Goal: Task Accomplishment & Management: Use online tool/utility

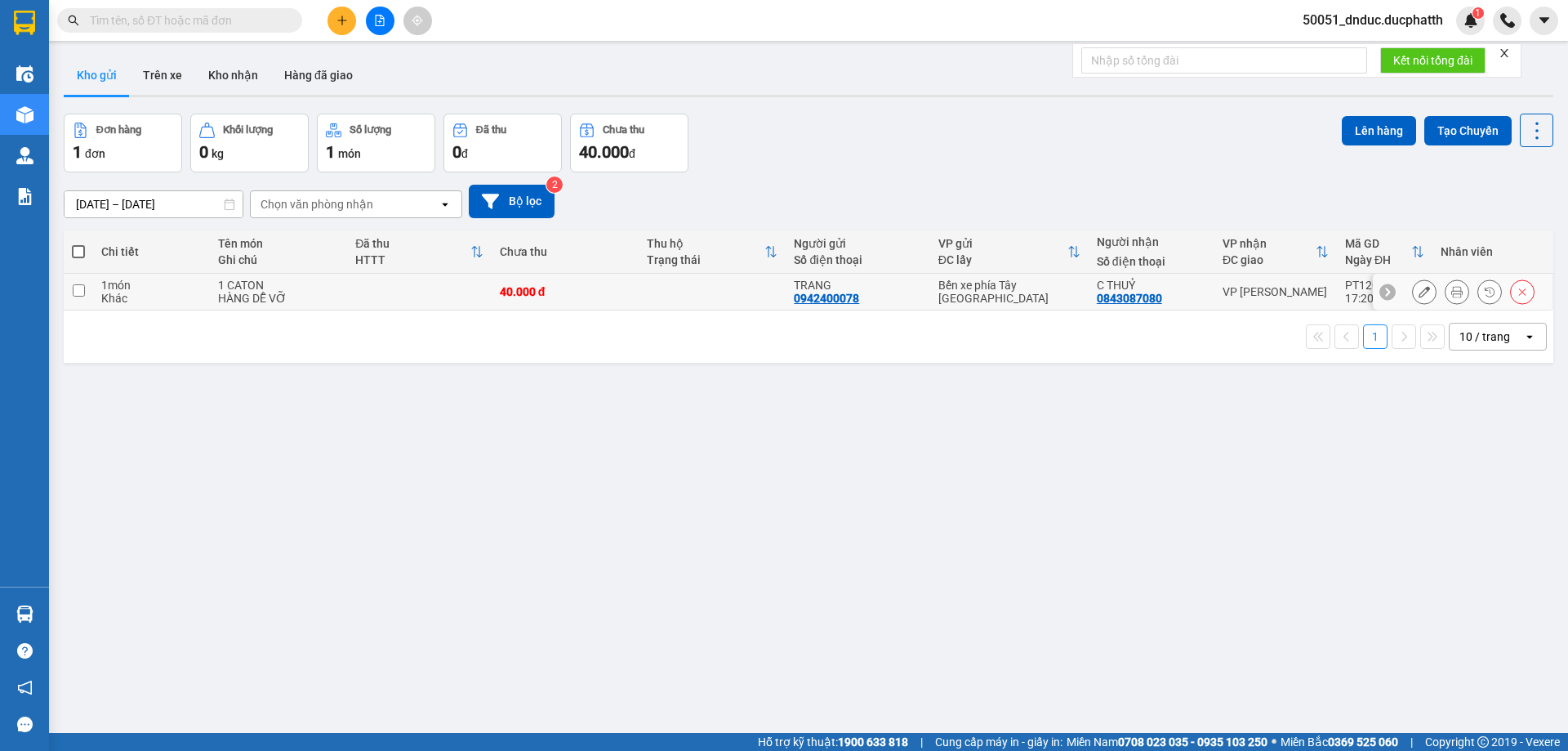
click at [195, 289] on div "1 món" at bounding box center [151, 284] width 99 height 13
checkbox input "true"
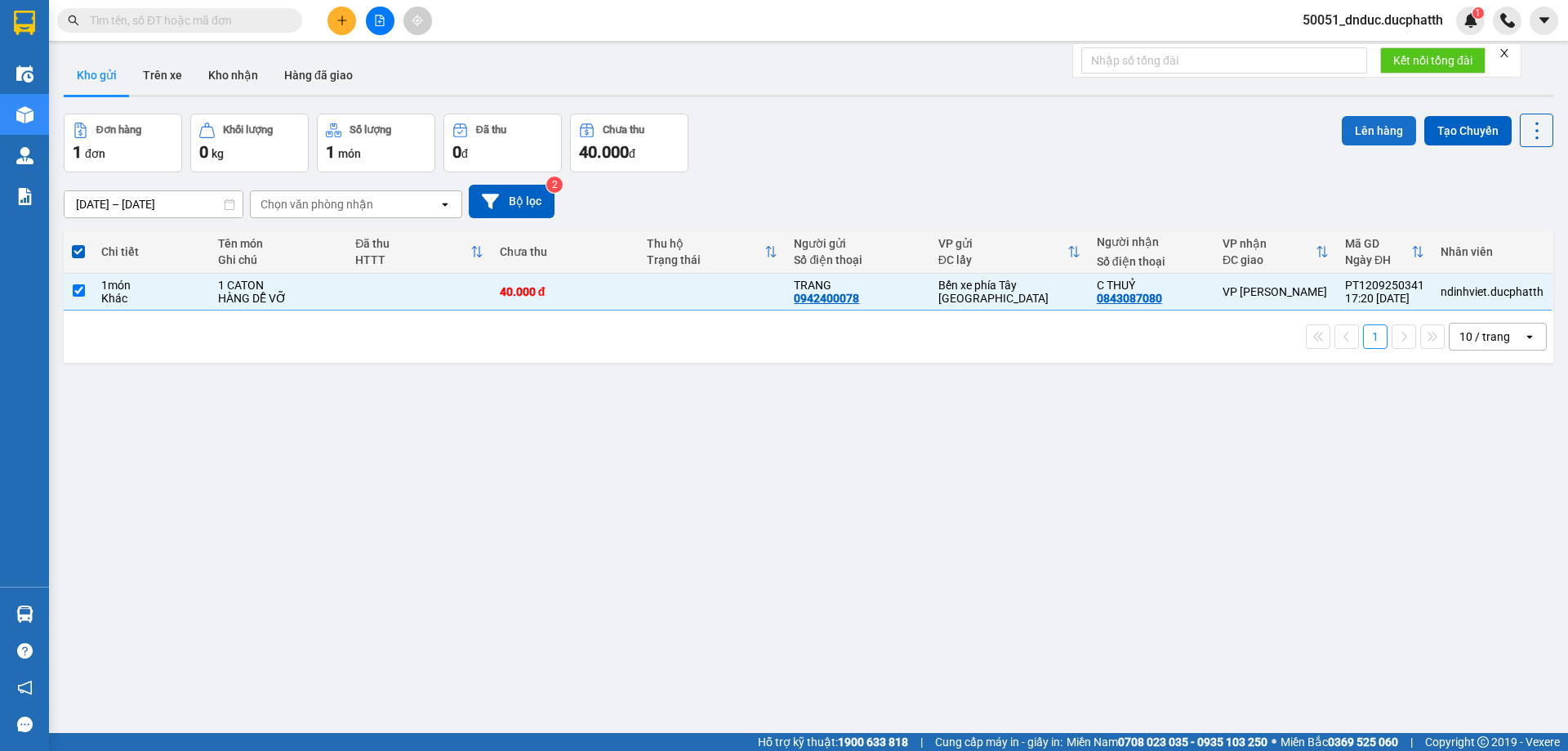
click at [1376, 129] on button "Lên hàng" at bounding box center [1379, 131] width 75 height 29
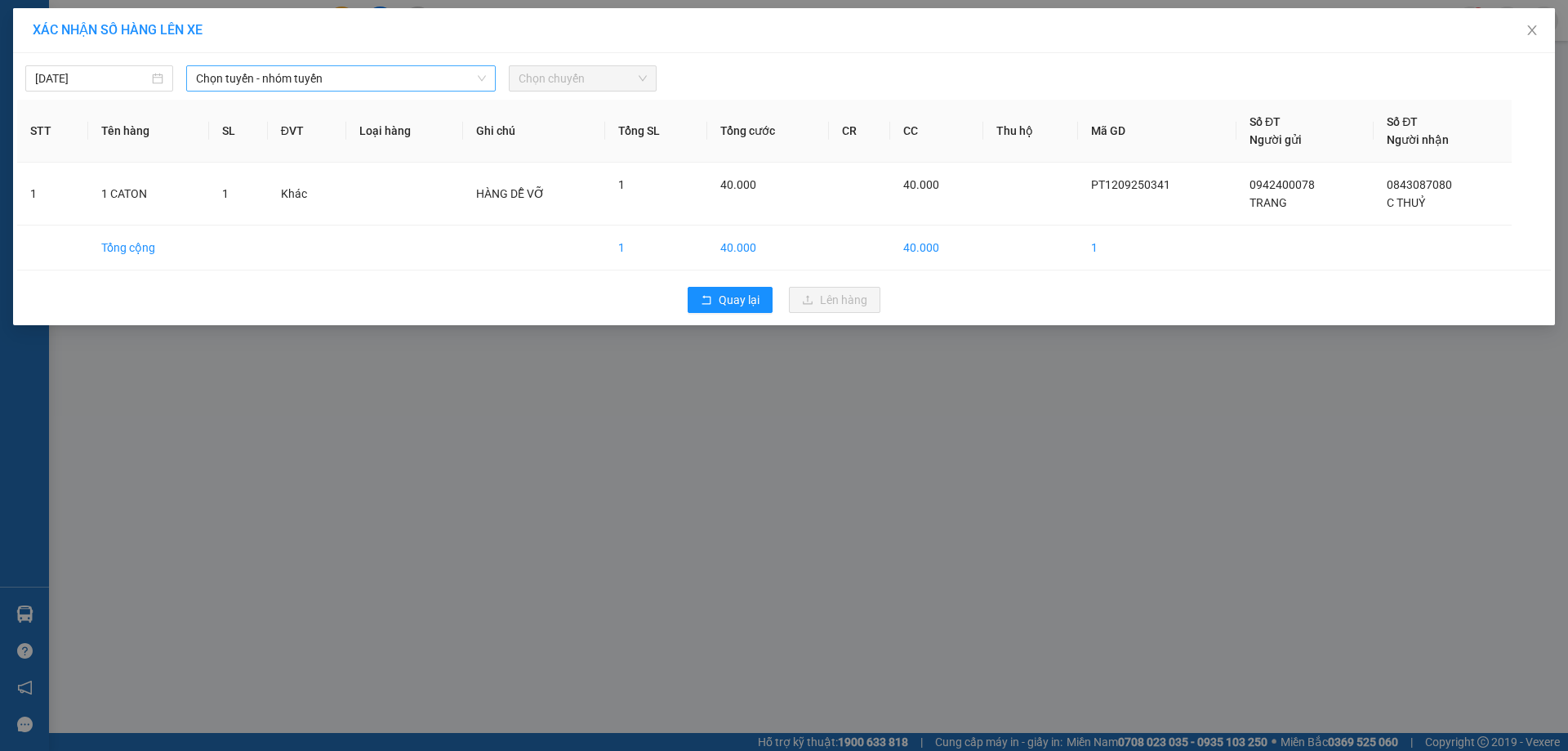
click at [332, 76] on span "Chọn tuyến - nhóm tuyến" at bounding box center [341, 78] width 290 height 25
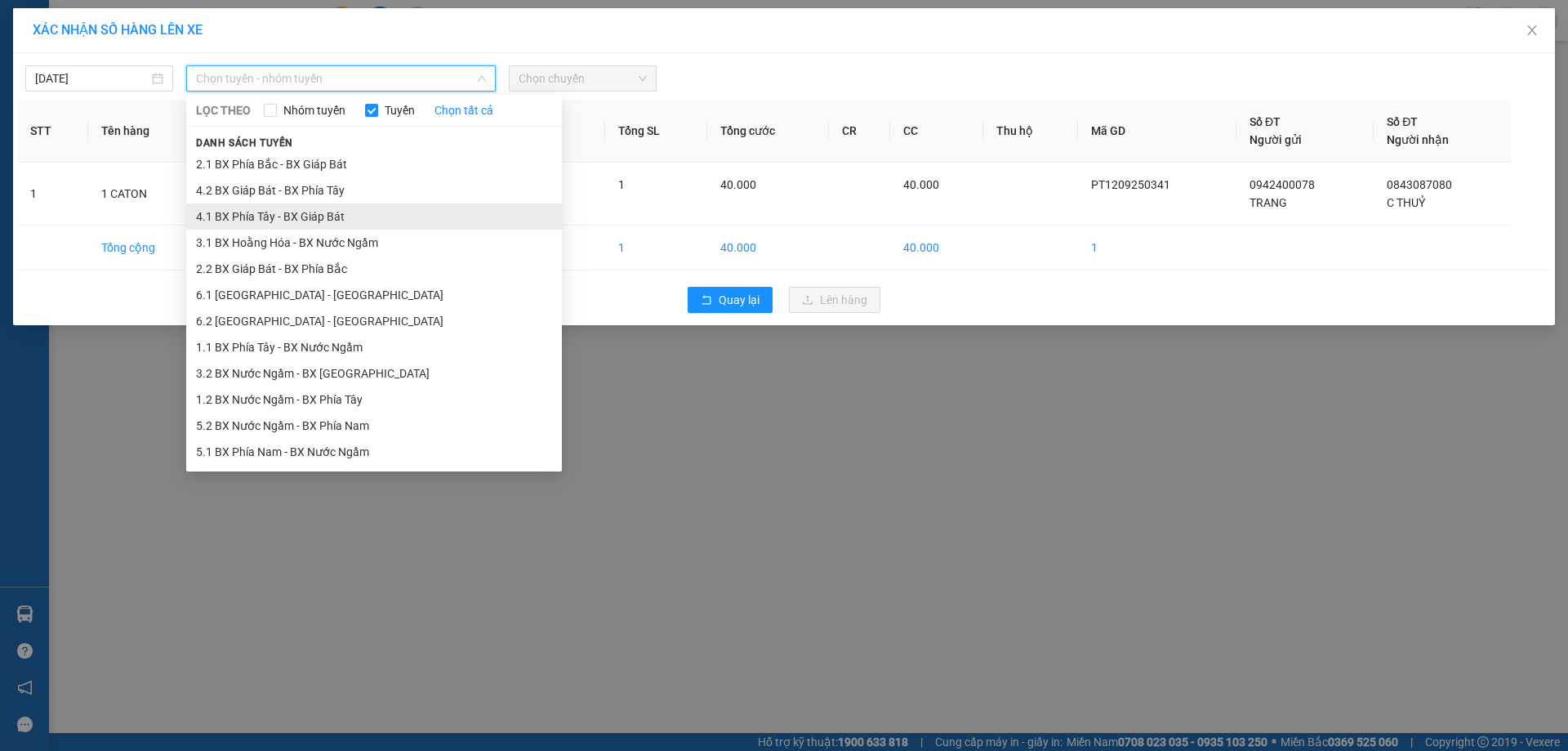
click at [343, 218] on li "4.1 BX Phía Tây - BX Giáp Bát" at bounding box center [374, 216] width 376 height 26
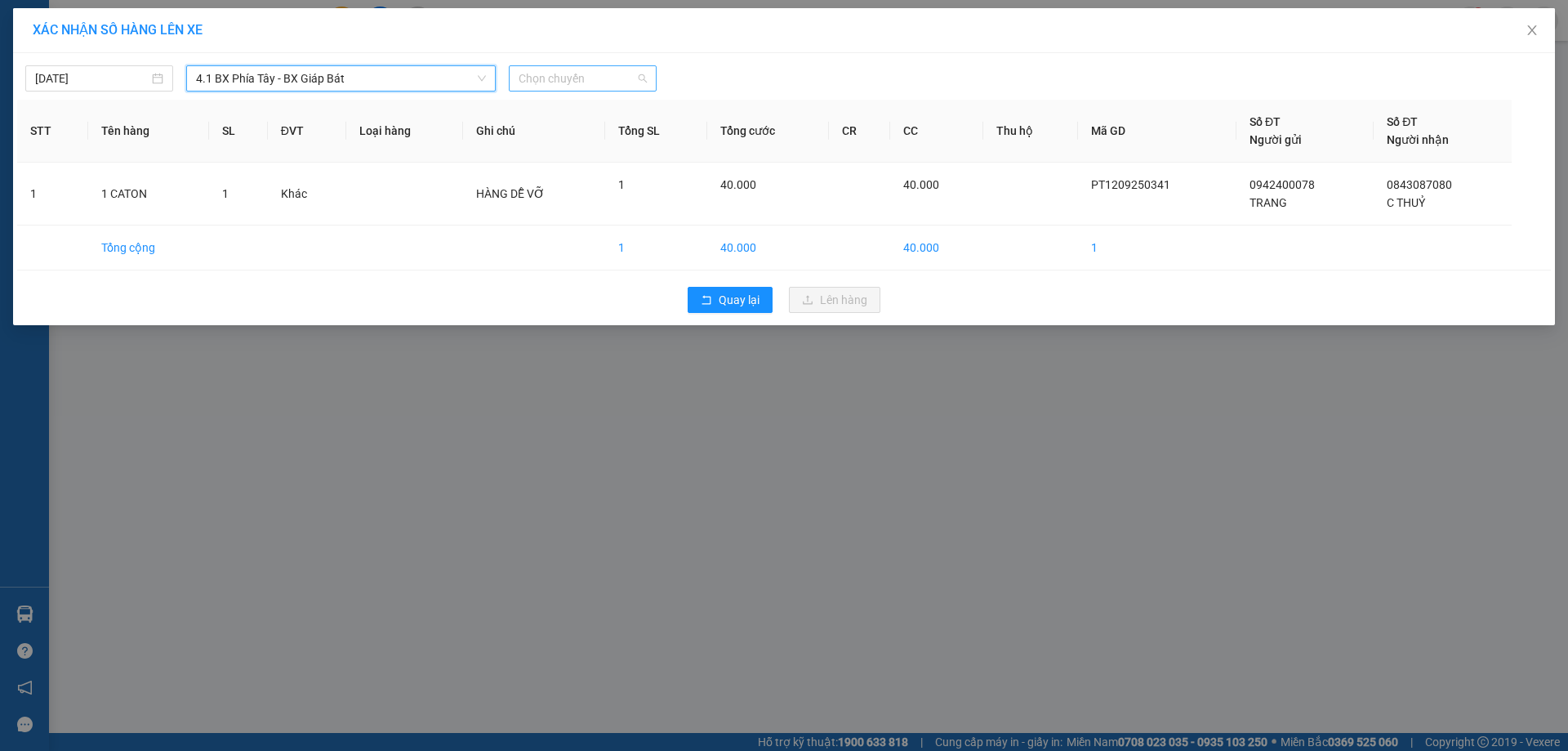
click at [611, 86] on span "Chọn chuyến" at bounding box center [583, 78] width 128 height 25
click at [322, 85] on span "4.1 BX Phía Tây - BX Giáp Bát" at bounding box center [341, 78] width 290 height 25
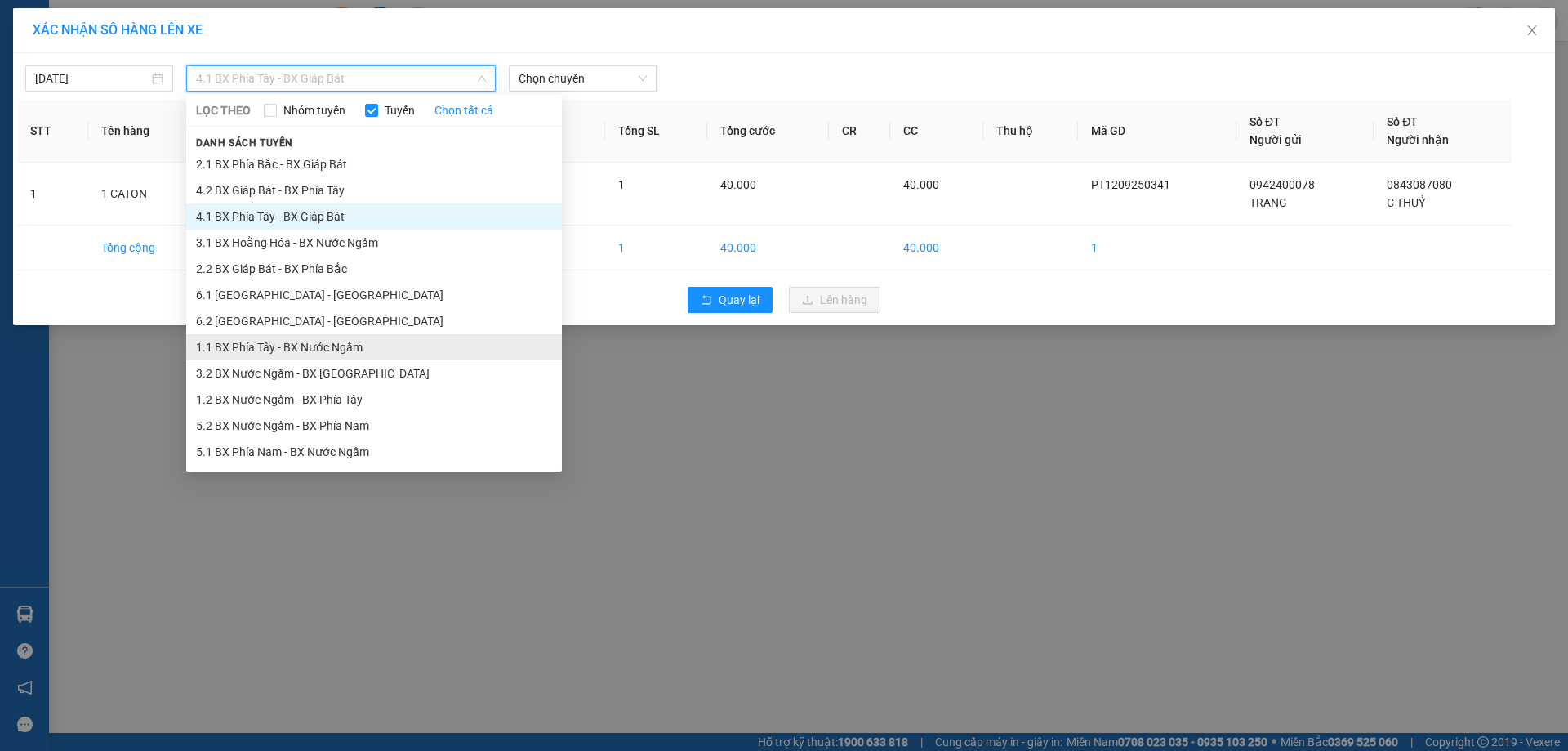
click at [347, 346] on li "1.1 BX Phía Tây - BX Nước Ngầm" at bounding box center [374, 347] width 376 height 26
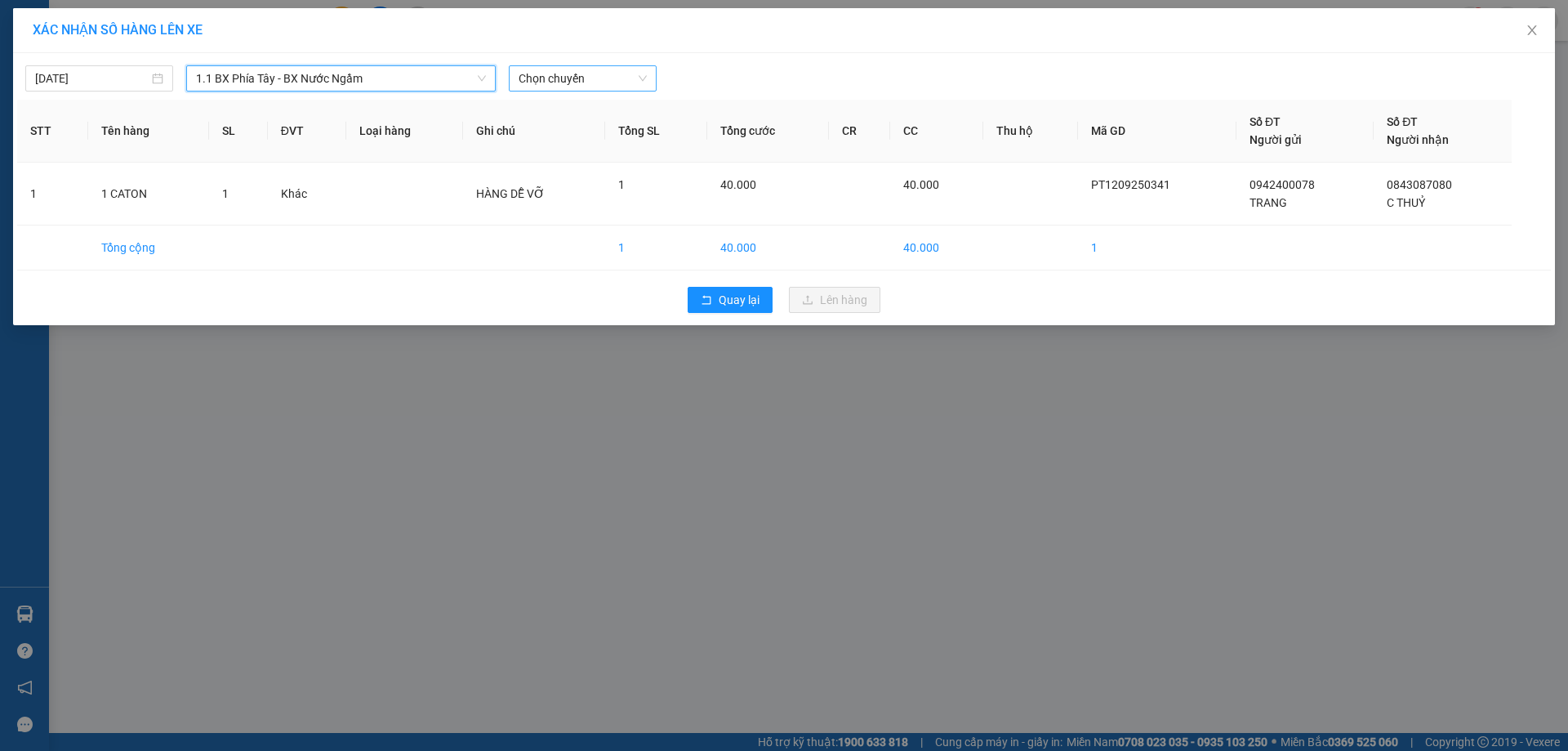
click at [587, 75] on span "Chọn chuyến" at bounding box center [583, 78] width 128 height 25
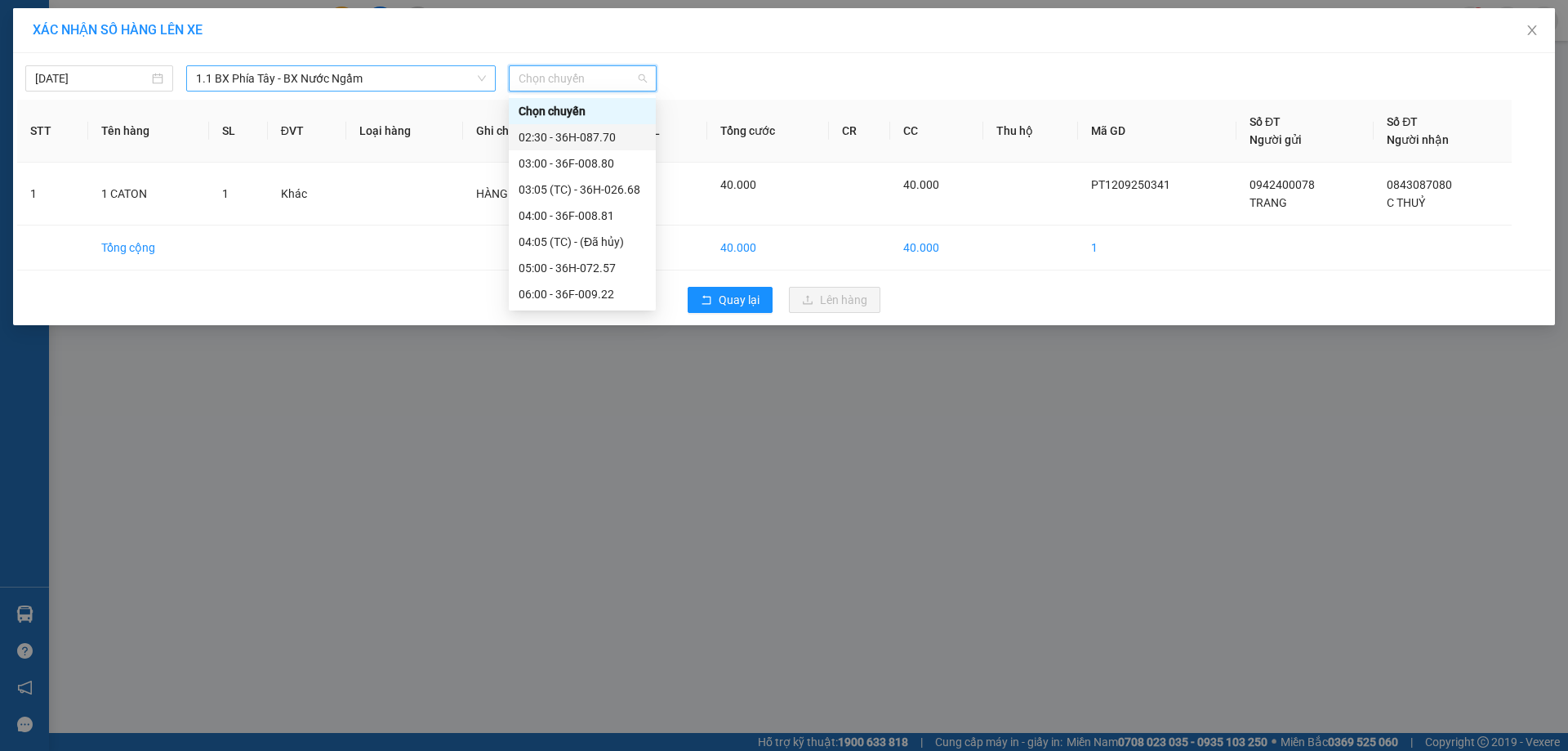
click at [357, 83] on span "1.1 BX Phía Tây - BX Nước Ngầm" at bounding box center [341, 78] width 290 height 25
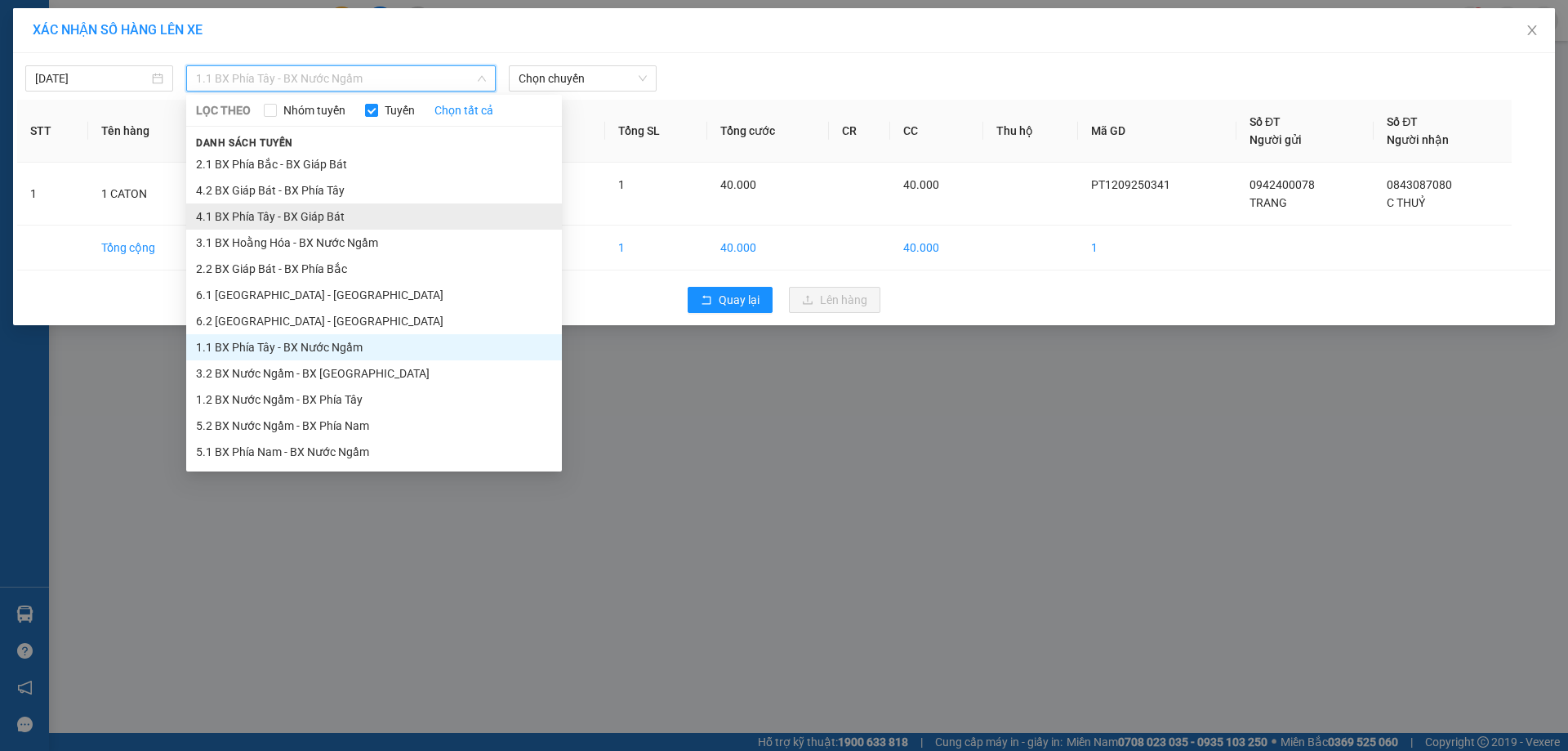
click at [291, 226] on li "4.1 BX Phía Tây - BX Giáp Bát" at bounding box center [374, 216] width 376 height 26
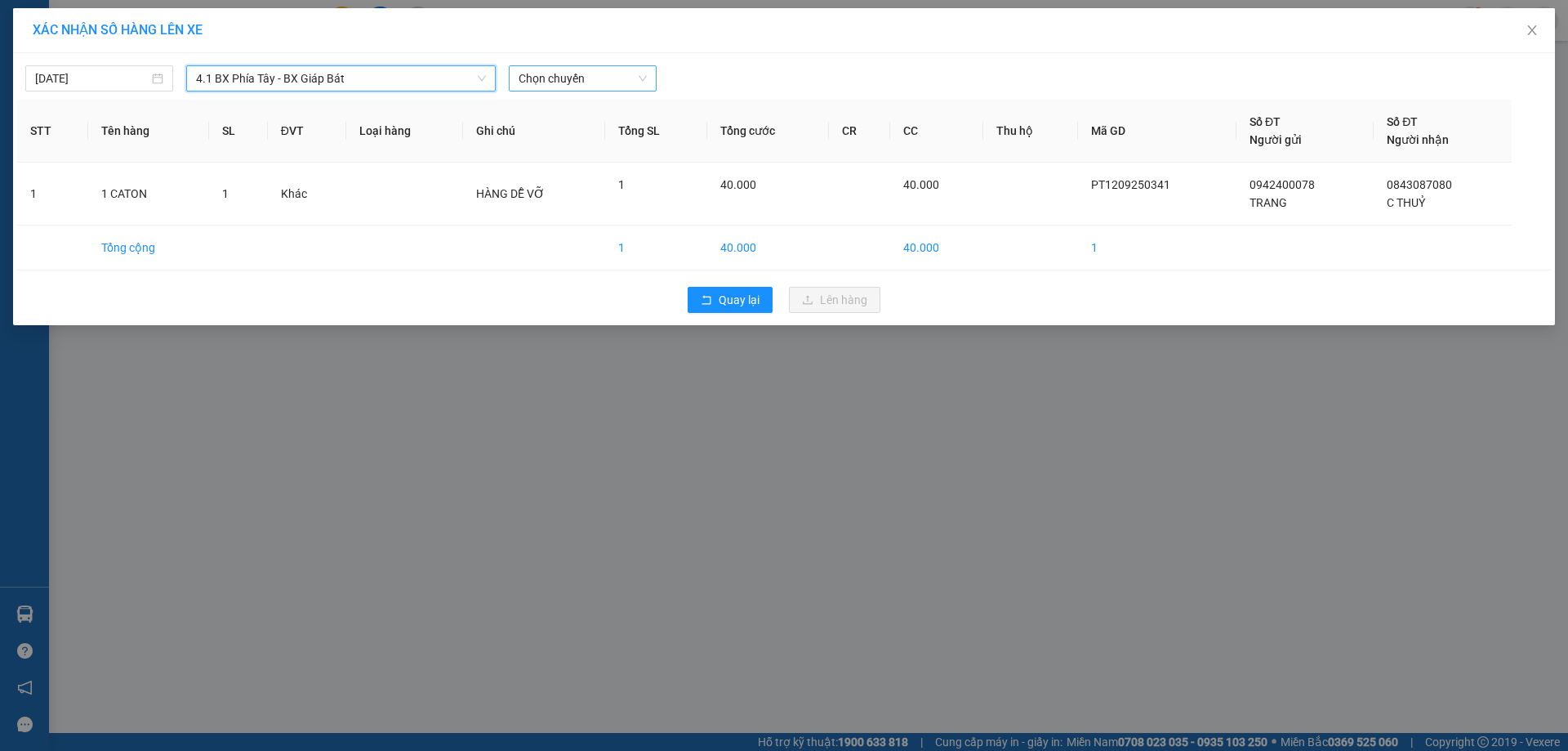
click at [596, 68] on span "Chọn chuyến" at bounding box center [583, 78] width 128 height 25
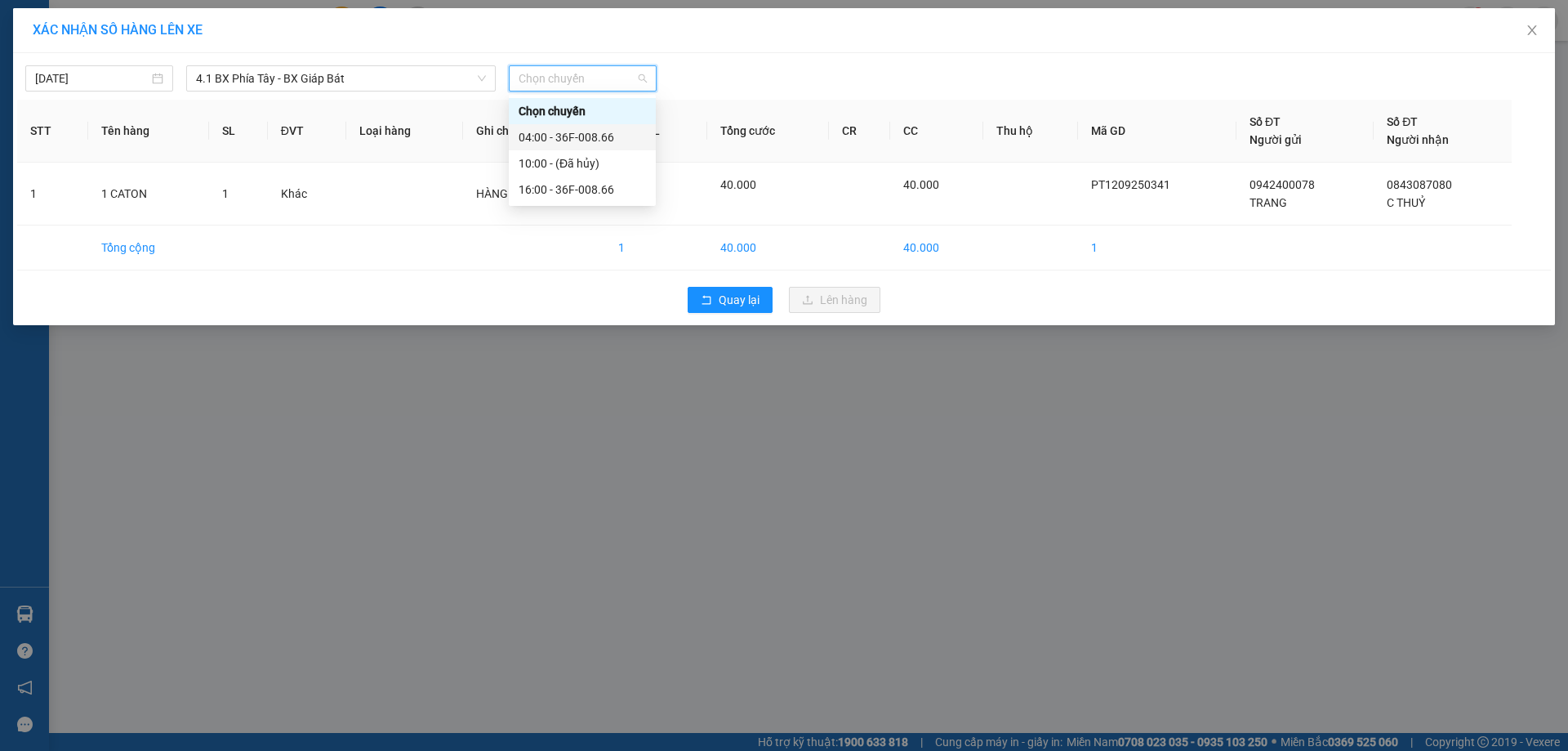
click at [585, 137] on div "04:00 - 36F-008.66" at bounding box center [582, 137] width 127 height 18
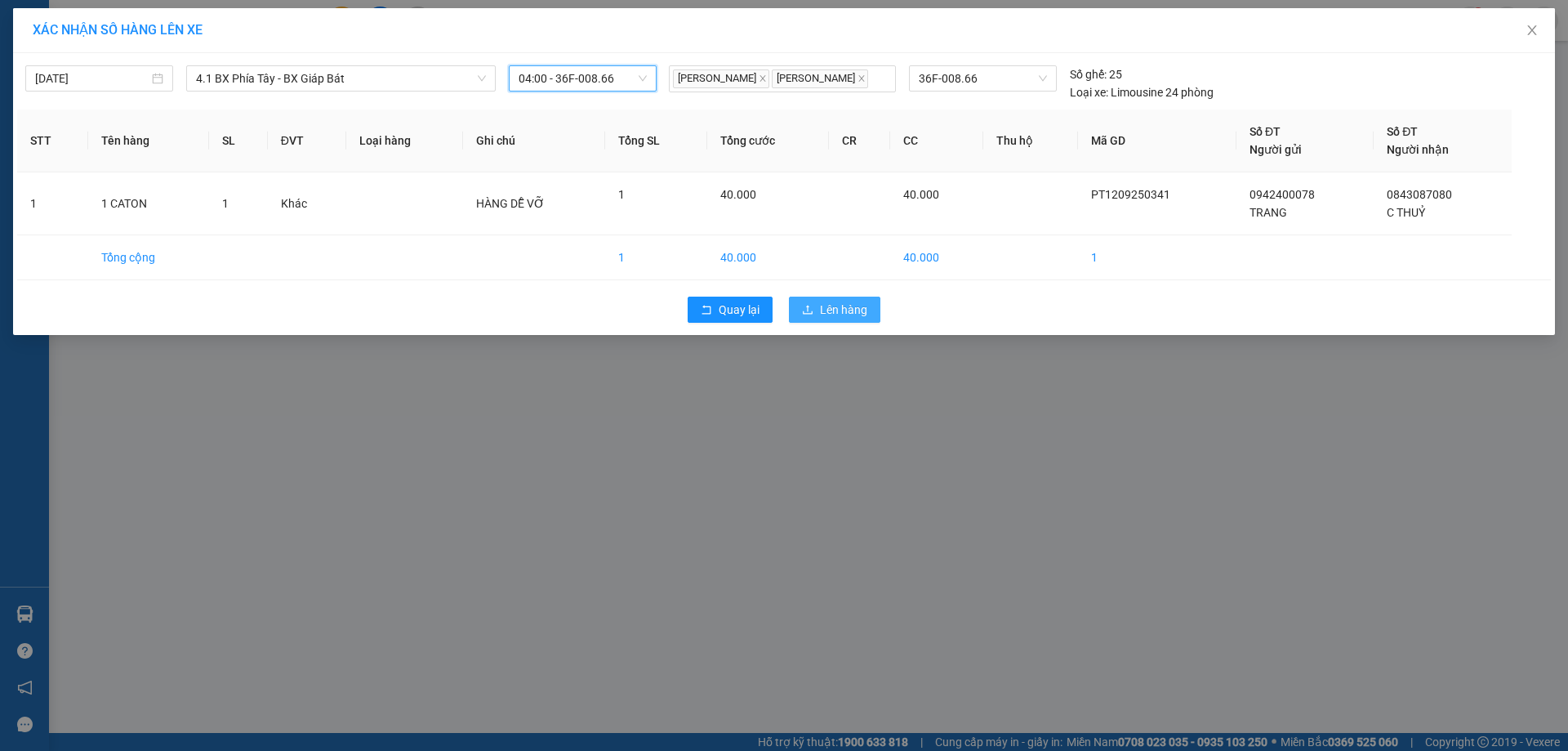
click at [855, 301] on span "Lên hàng" at bounding box center [843, 309] width 47 height 18
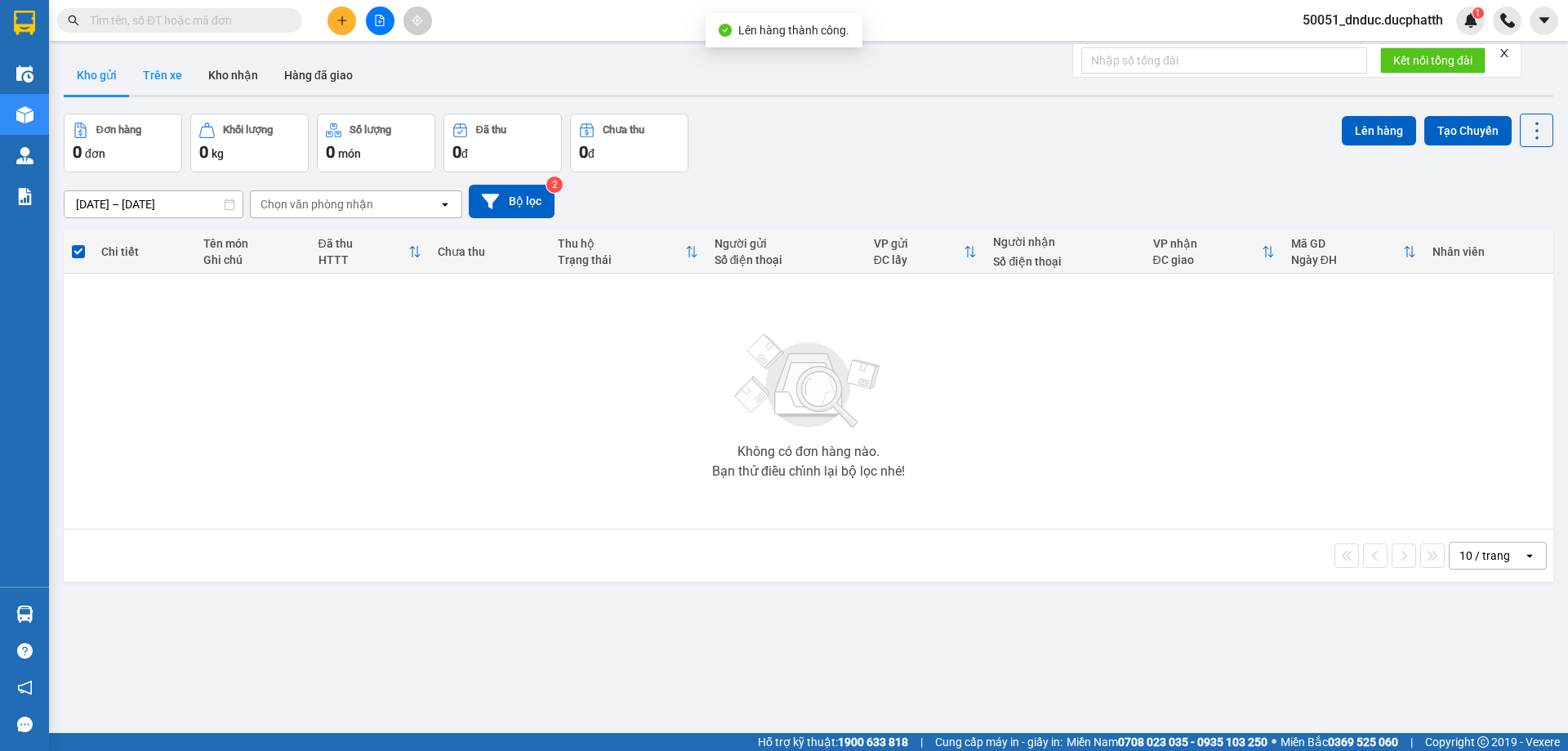
click at [154, 93] on button "Trên xe" at bounding box center [163, 76] width 66 height 39
